Goal: Transaction & Acquisition: Purchase product/service

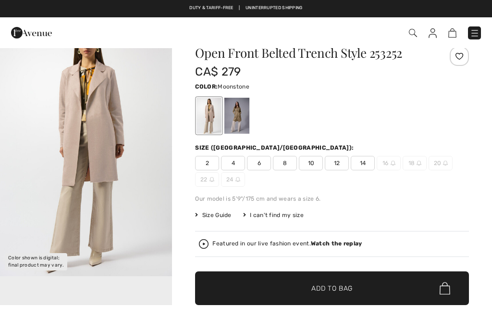
checkbox input "true"
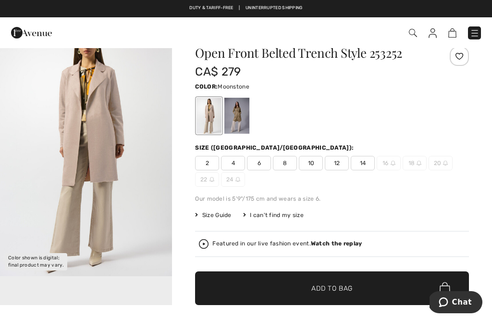
click at [337, 169] on span "12" at bounding box center [337, 163] width 24 height 14
click at [317, 291] on span "Add to Bag" at bounding box center [331, 288] width 41 height 10
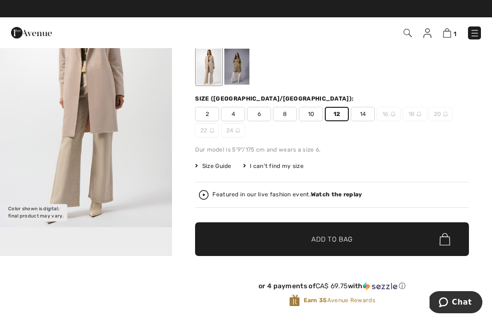
scroll to position [0, 0]
